Goal: Obtain resource: Obtain resource

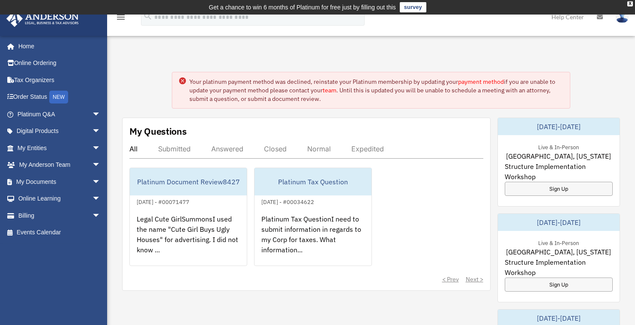
click at [462, 80] on link "payment method" at bounding box center [481, 82] width 46 height 8
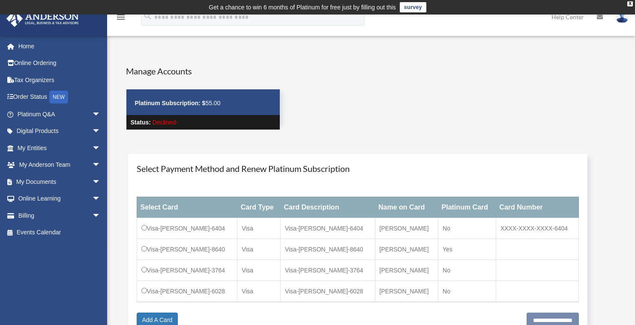
scroll to position [36, 0]
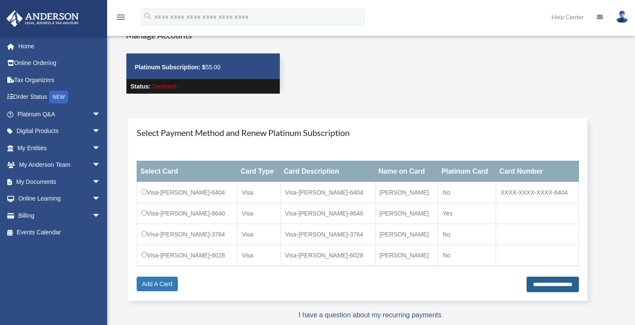
click at [526, 282] on input "**********" at bounding box center [552, 284] width 52 height 15
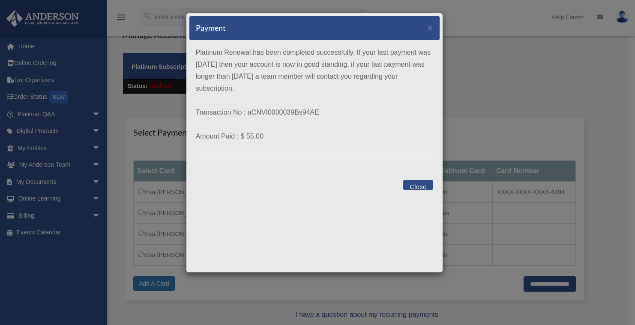
click at [425, 186] on button "Close" at bounding box center [418, 185] width 30 height 10
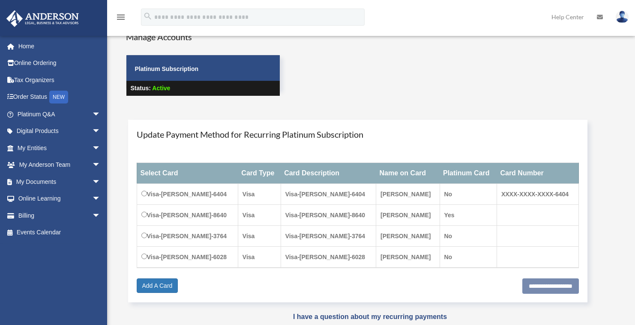
scroll to position [36, 0]
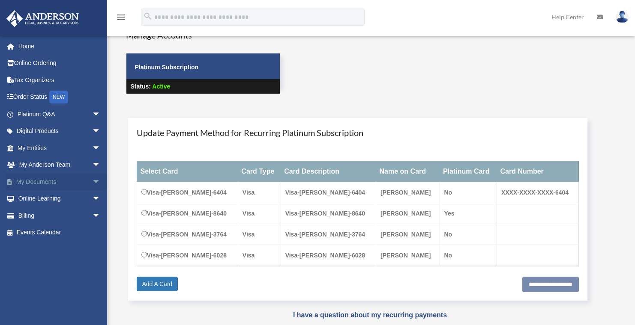
click at [76, 179] on link "My Documents arrow_drop_down" at bounding box center [59, 181] width 107 height 17
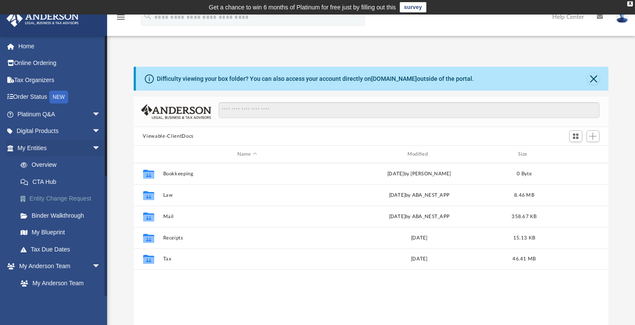
scroll to position [188, 468]
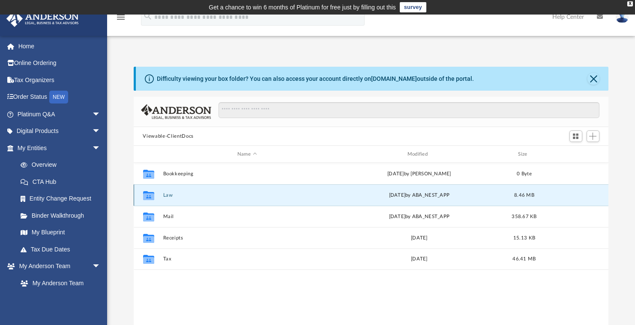
click at [167, 193] on button "Law" at bounding box center [247, 196] width 168 height 6
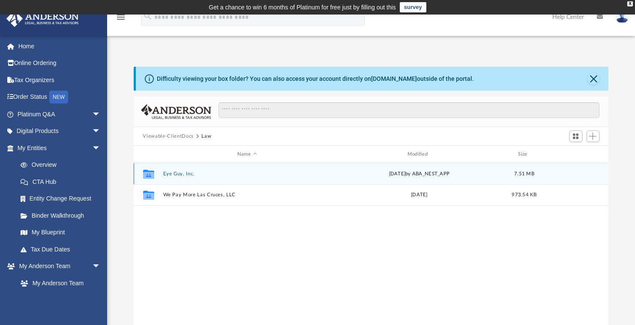
click at [179, 173] on button "Eye Guy, Inc." at bounding box center [247, 174] width 168 height 6
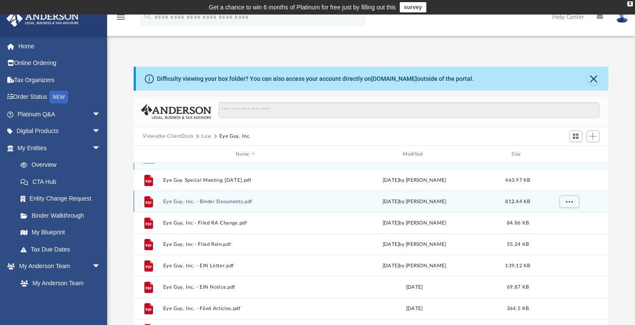
scroll to position [0, 0]
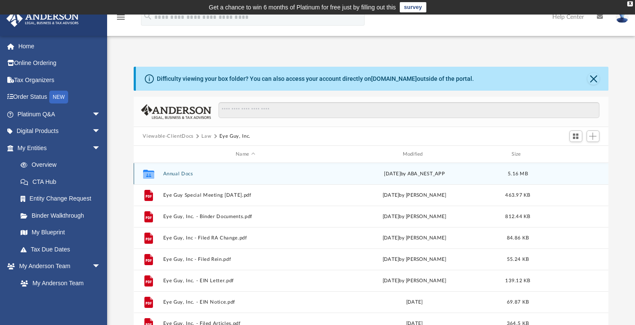
click at [184, 172] on button "Annual Docs" at bounding box center [245, 174] width 165 height 6
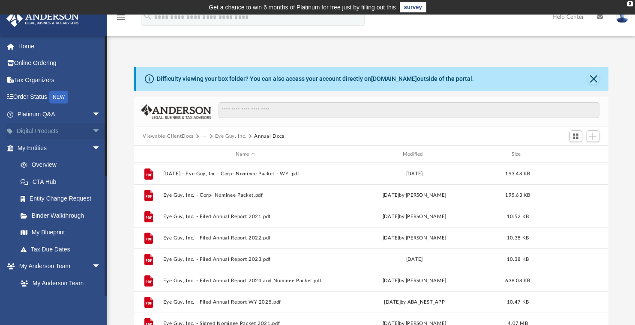
click at [92, 128] on span "arrow_drop_down" at bounding box center [100, 132] width 17 height 18
click at [81, 132] on link "Digital Products arrow_drop_up" at bounding box center [59, 131] width 107 height 17
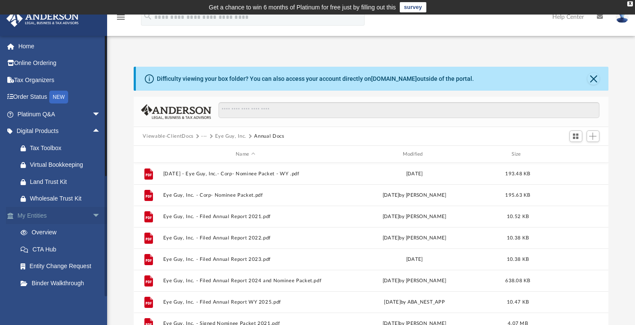
click at [80, 210] on link "My Entities arrow_drop_down" at bounding box center [59, 215] width 107 height 17
click at [92, 215] on span "arrow_drop_down" at bounding box center [100, 216] width 17 height 18
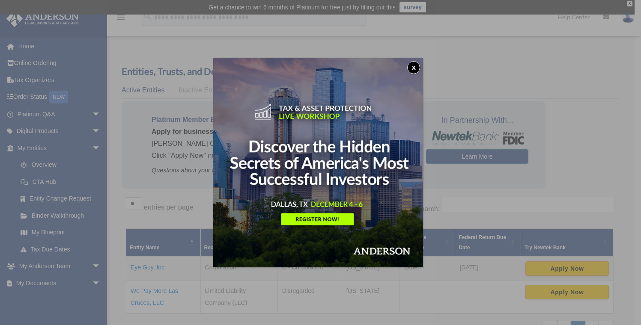
click at [422, 61] on img at bounding box center [318, 163] width 210 height 210
click at [415, 66] on button "x" at bounding box center [413, 67] width 13 height 13
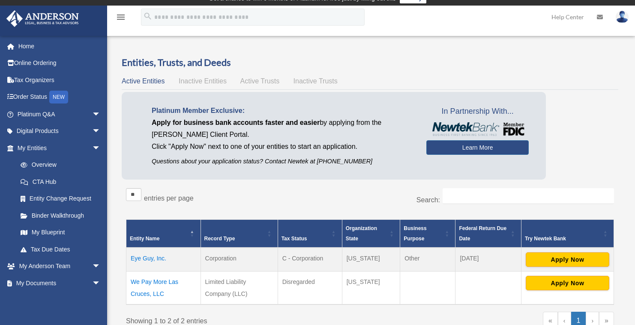
scroll to position [4, 0]
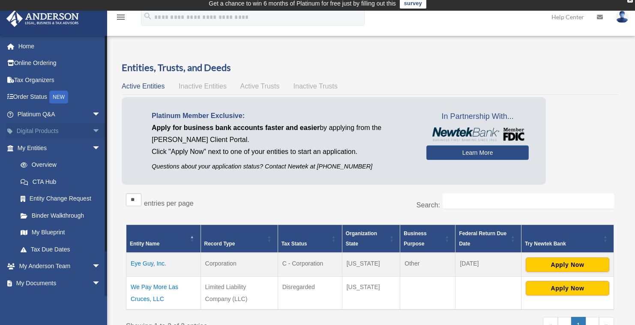
click at [92, 133] on span "arrow_drop_down" at bounding box center [100, 132] width 17 height 18
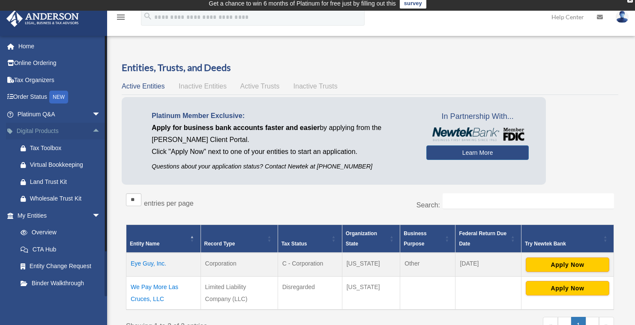
click at [92, 133] on span "arrow_drop_up" at bounding box center [100, 132] width 17 height 18
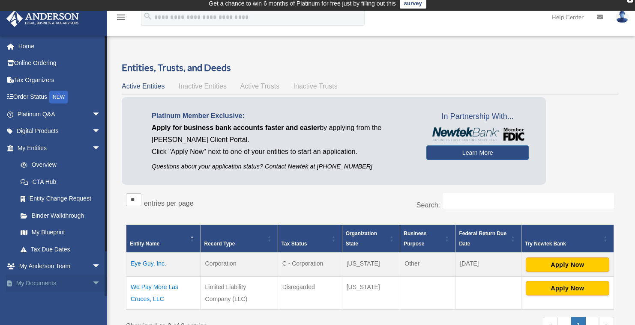
click at [59, 281] on link "My Documents arrow_drop_down" at bounding box center [59, 283] width 107 height 17
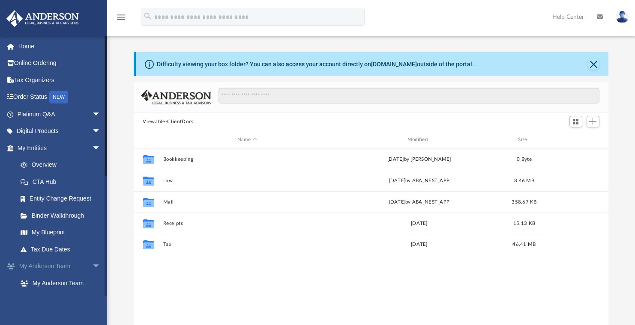
scroll to position [188, 468]
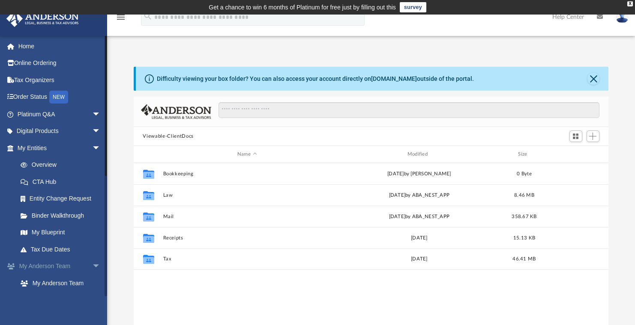
click at [78, 266] on link "My [PERSON_NAME] Team arrow_drop_down" at bounding box center [59, 266] width 107 height 17
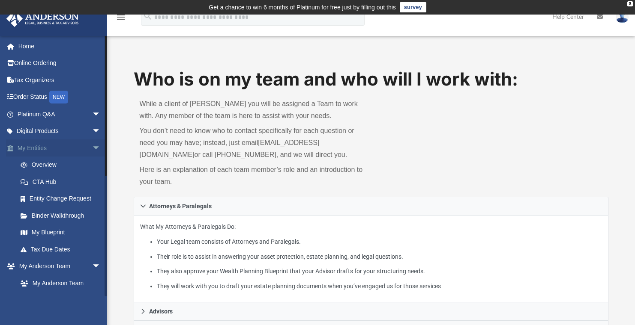
click at [82, 147] on link "My Entities arrow_drop_down" at bounding box center [59, 148] width 107 height 17
click at [92, 135] on span "arrow_drop_down" at bounding box center [100, 132] width 17 height 18
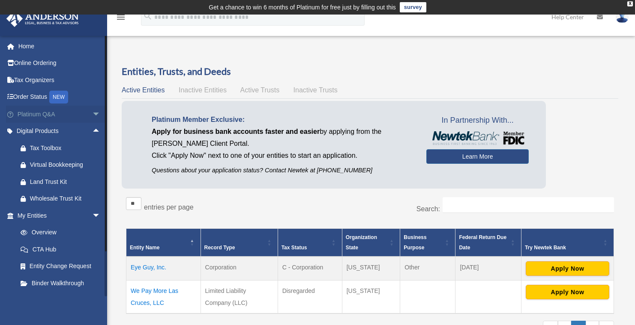
click at [92, 118] on span "arrow_drop_down" at bounding box center [100, 115] width 17 height 18
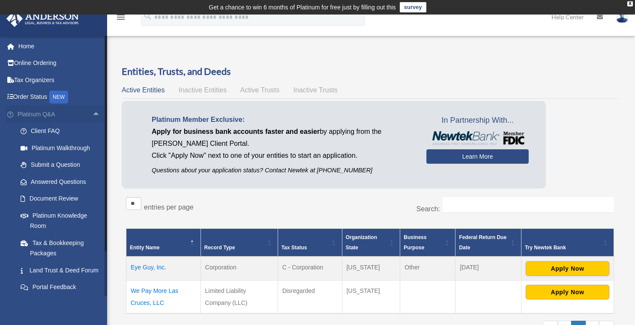
click at [92, 118] on span "arrow_drop_up" at bounding box center [100, 115] width 17 height 18
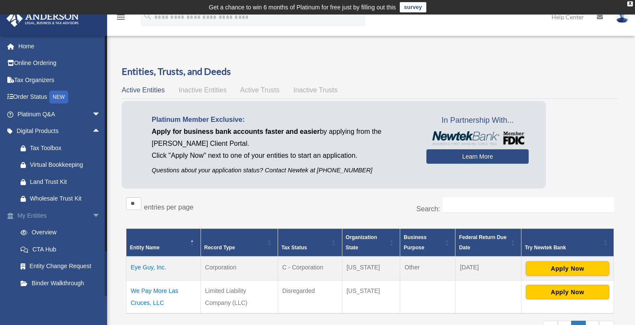
click at [74, 217] on link "My Entities arrow_drop_down" at bounding box center [59, 215] width 107 height 17
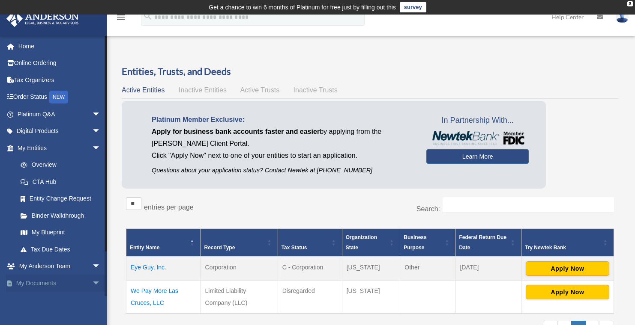
click at [92, 287] on span "arrow_drop_down" at bounding box center [100, 284] width 17 height 18
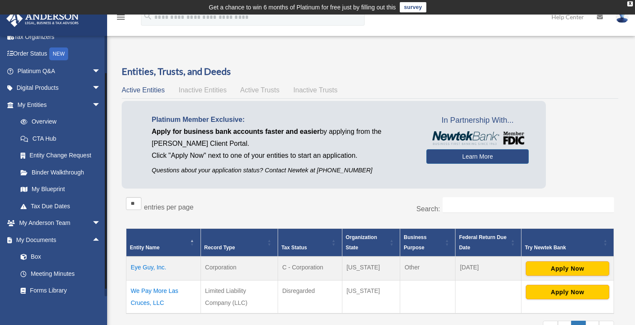
scroll to position [116, 0]
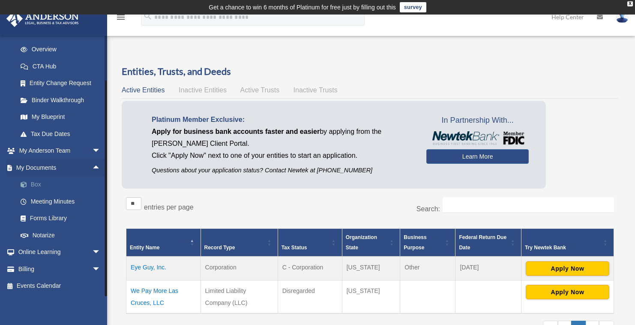
click at [36, 186] on link "Box" at bounding box center [63, 184] width 102 height 17
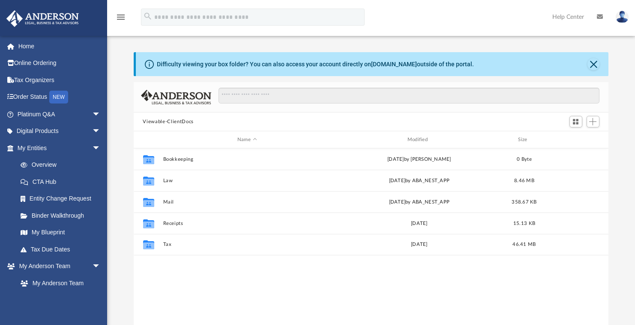
scroll to position [188, 468]
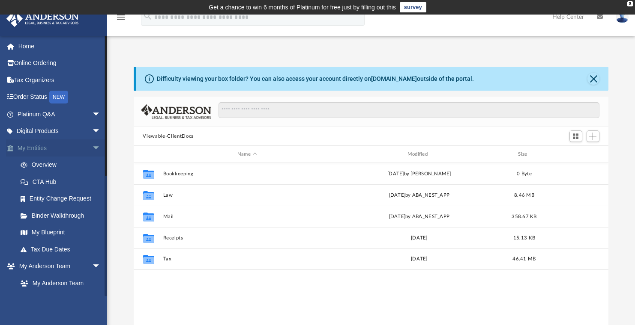
click at [77, 148] on link "My Entities arrow_drop_down" at bounding box center [59, 148] width 107 height 17
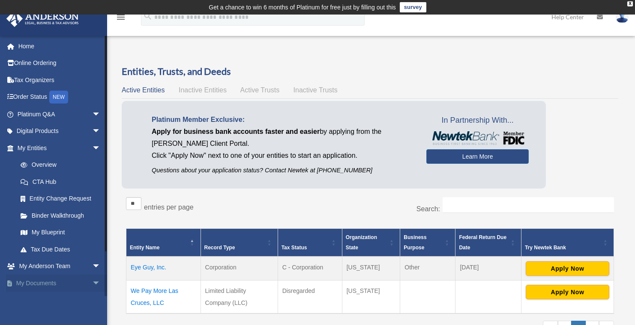
click at [70, 285] on link "My Documents arrow_drop_down" at bounding box center [59, 283] width 107 height 17
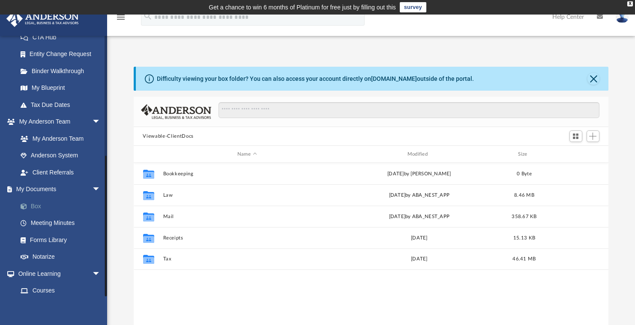
scroll to position [217, 0]
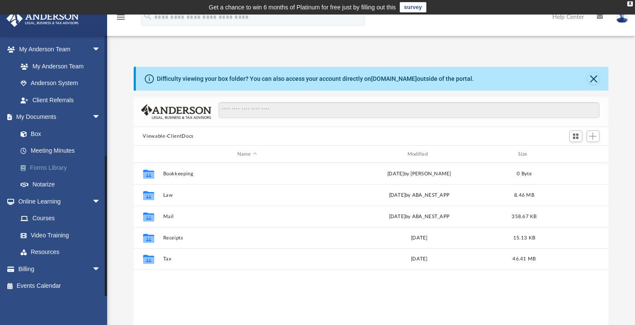
click at [61, 166] on link "Forms Library" at bounding box center [63, 167] width 102 height 17
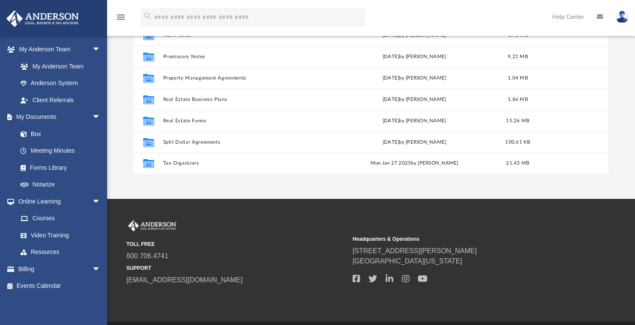
scroll to position [152, 0]
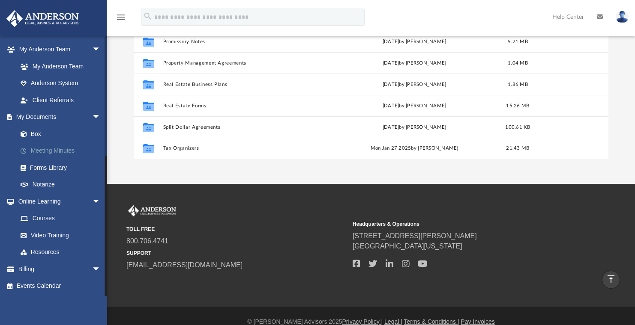
click at [76, 150] on link "Meeting Minutes" at bounding box center [63, 151] width 102 height 17
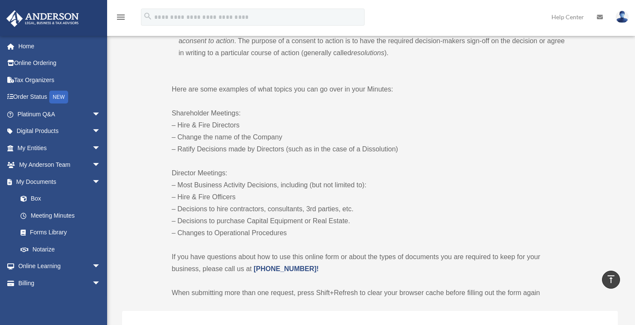
scroll to position [251, 0]
